Goal: Communication & Community: Answer question/provide support

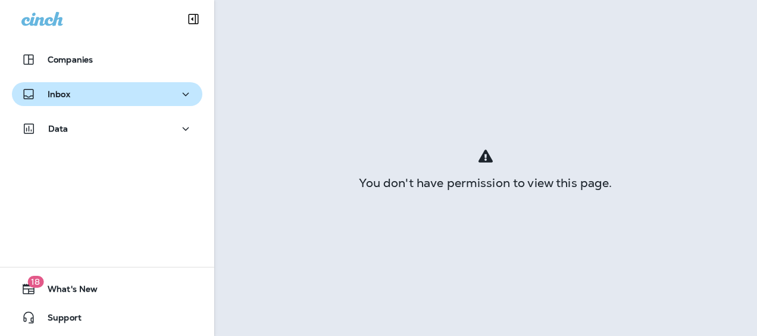
click at [52, 99] on div "Inbox" at bounding box center [45, 94] width 49 height 15
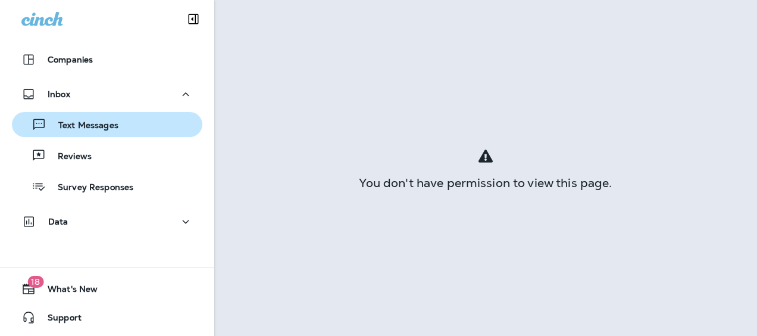
click at [114, 126] on p "Text Messages" at bounding box center [82, 125] width 72 height 11
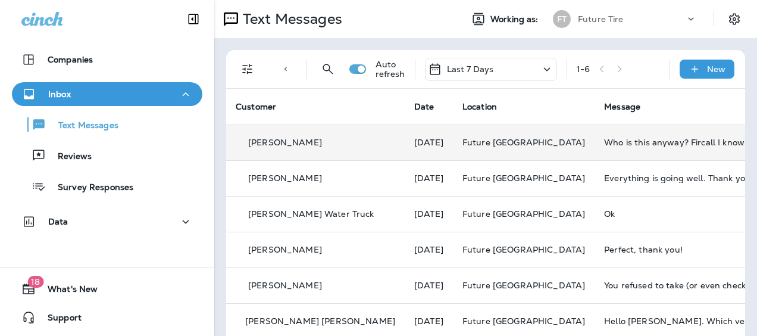
click at [304, 140] on div "[PERSON_NAME]" at bounding box center [316, 142] width 160 height 12
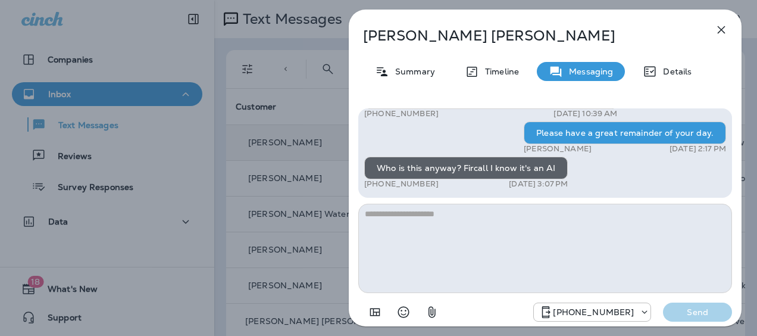
drag, startPoint x: 437, startPoint y: 179, endPoint x: 367, endPoint y: 183, distance: 70.4
click at [367, 183] on div "+1 (917) 660-2970 [DATE] 3:07 PM" at bounding box center [466, 184] width 204 height 10
copy p "[PHONE_NUMBER]"
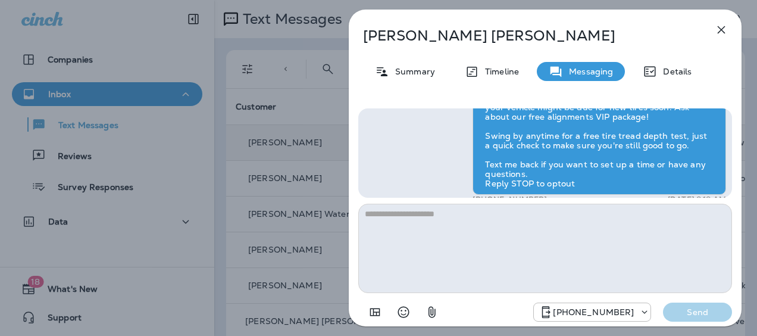
scroll to position [-365, 0]
